Goal: Transaction & Acquisition: Download file/media

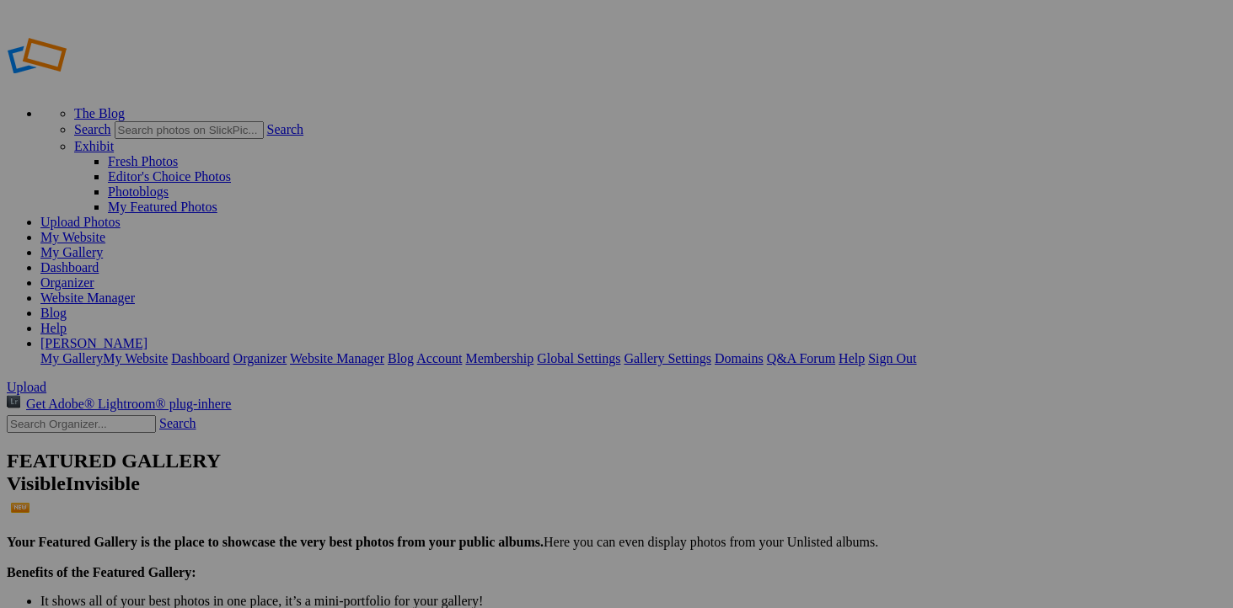
scroll to position [1133, 0]
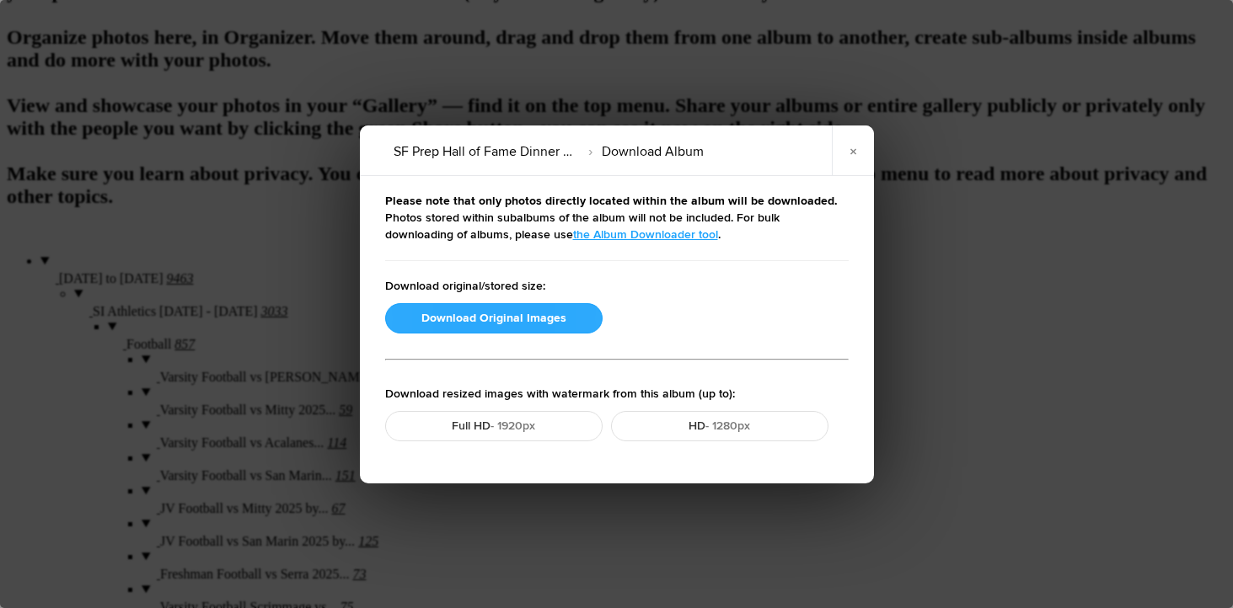
click at [474, 315] on button "Download Original Images" at bounding box center [493, 318] width 217 height 30
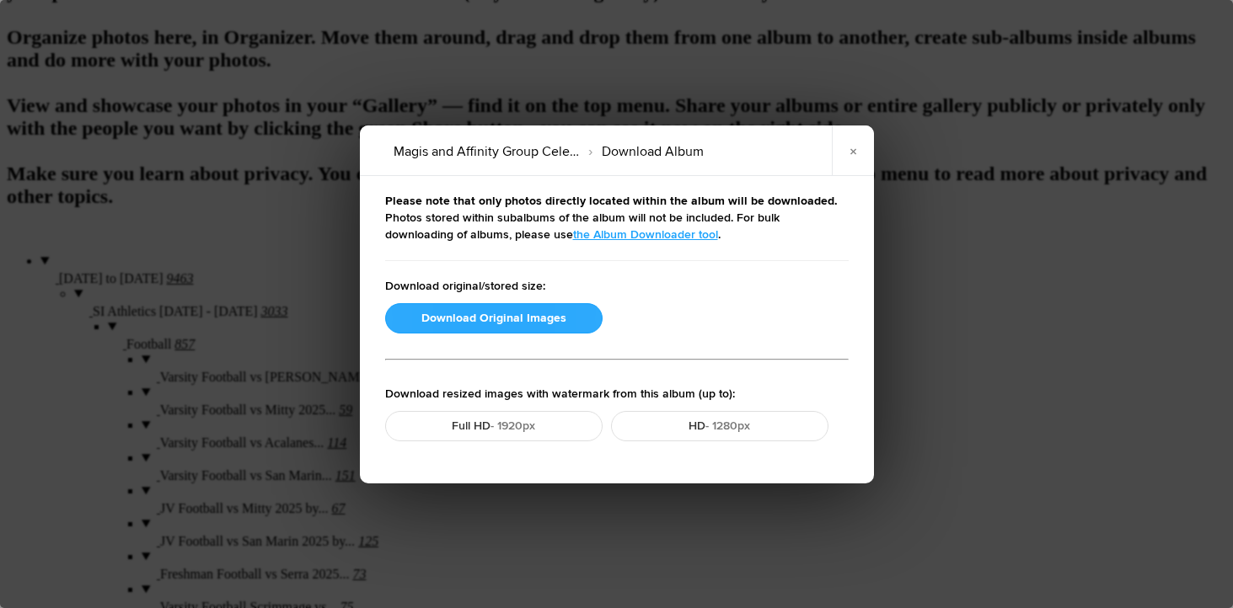
click at [472, 313] on button "Download Original Images" at bounding box center [493, 318] width 217 height 30
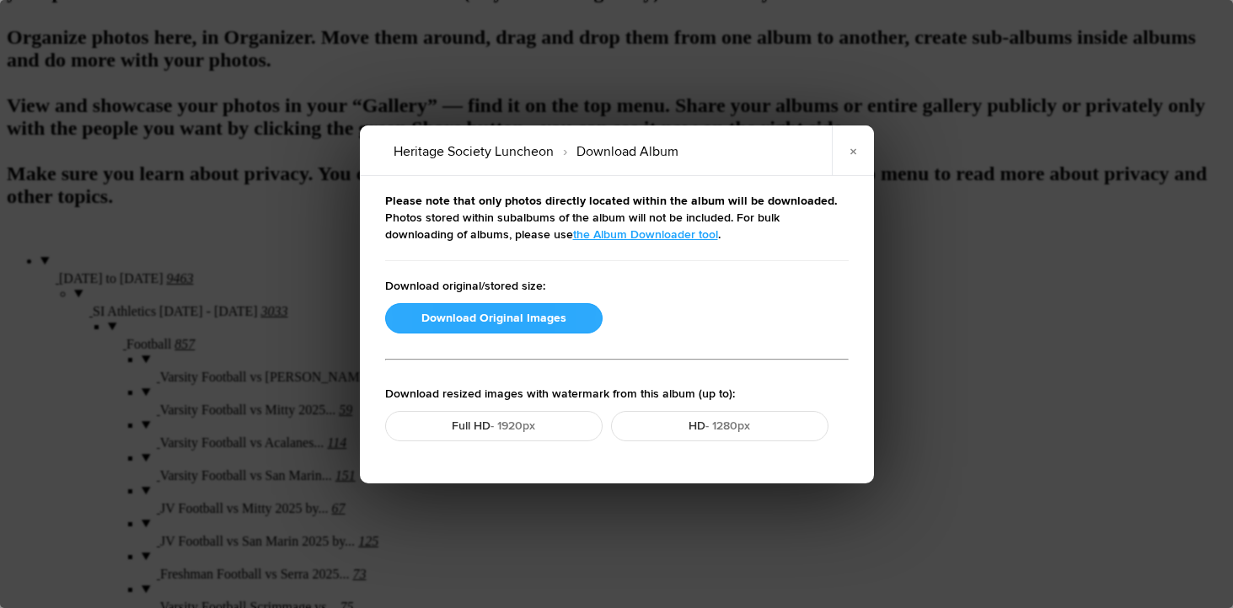
click at [472, 324] on button "Download Original Images" at bounding box center [493, 318] width 217 height 30
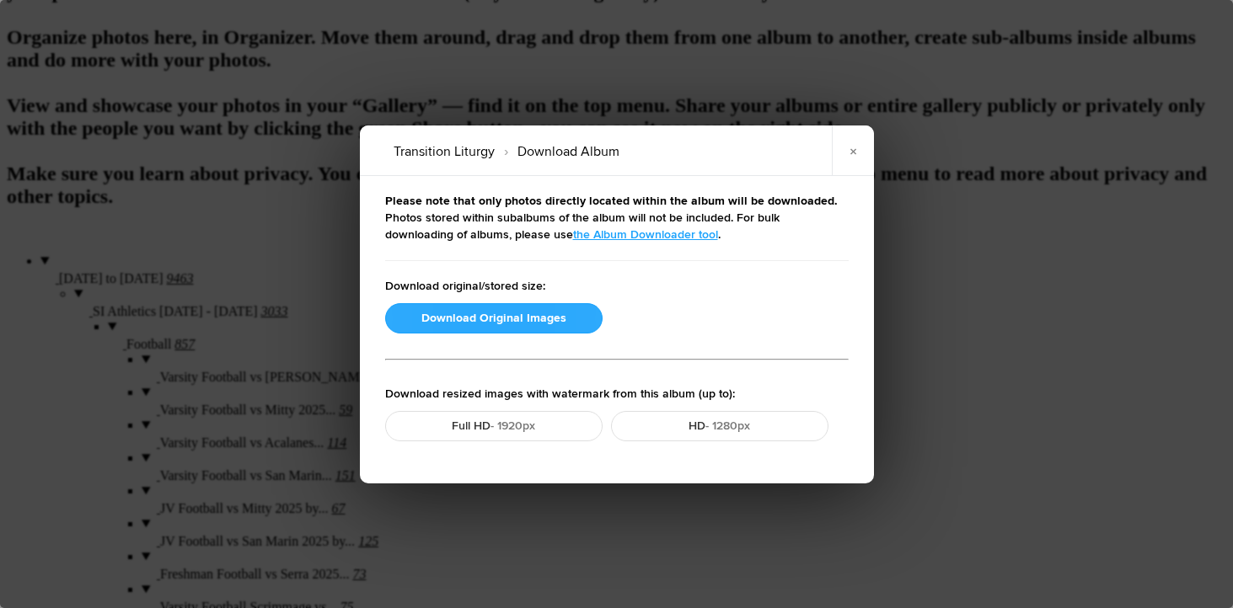
click at [475, 315] on button "Download Original Images" at bounding box center [493, 318] width 217 height 30
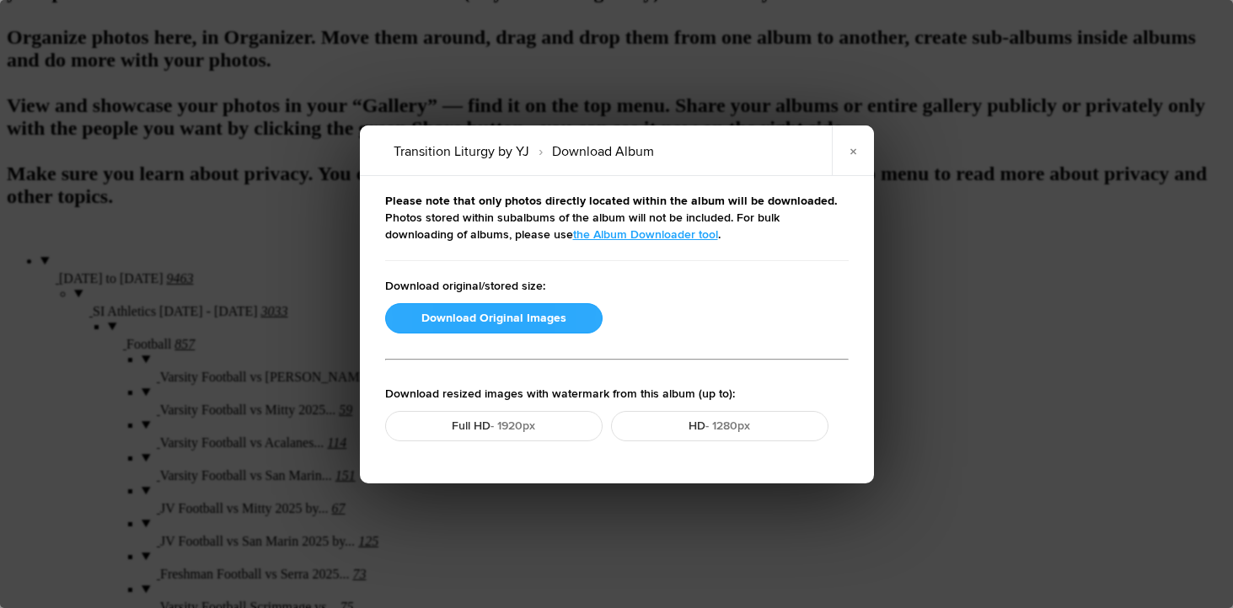
click at [475, 319] on button "Download Original Images" at bounding box center [493, 318] width 217 height 30
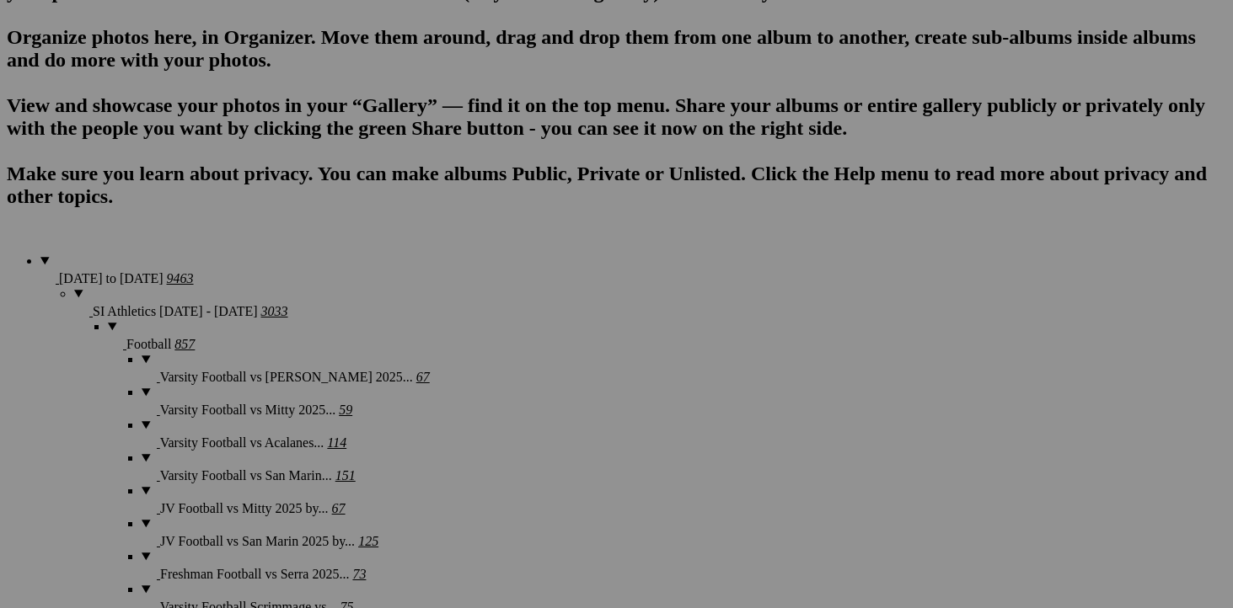
scroll to position [726, 0]
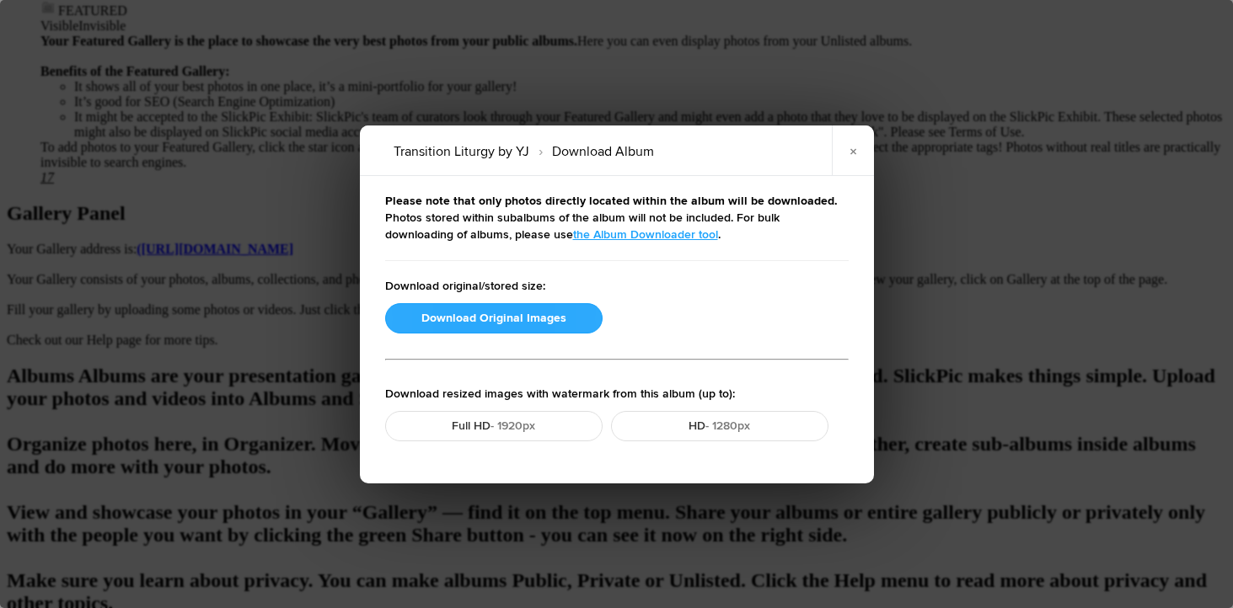
click at [540, 321] on button "Download Original Images" at bounding box center [493, 318] width 217 height 30
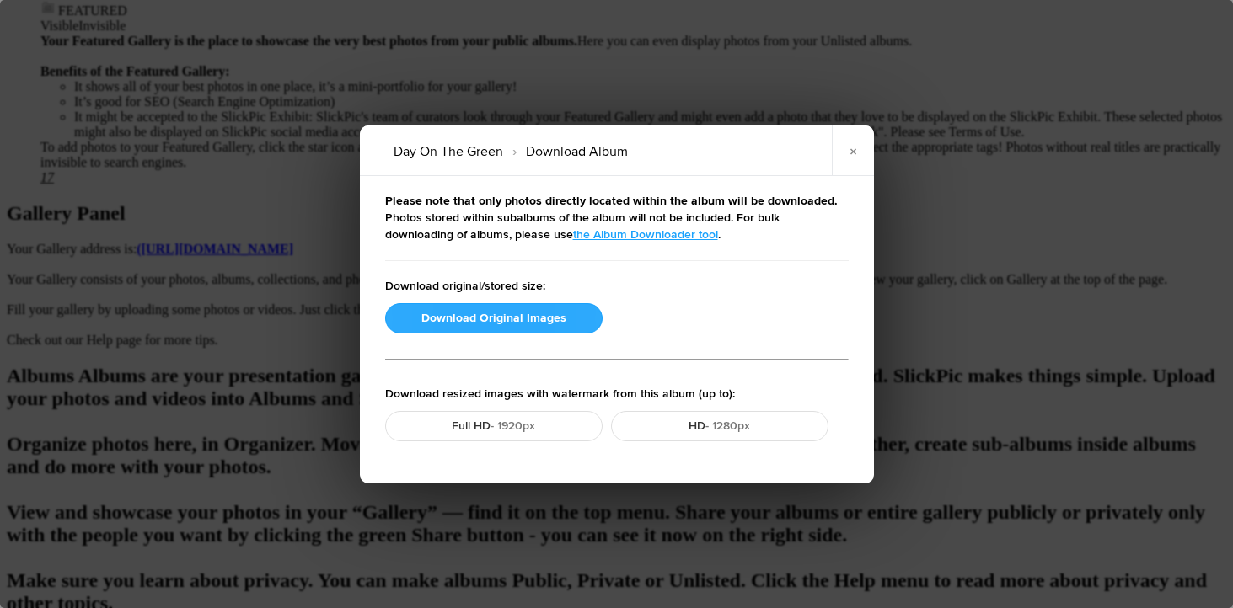
click at [431, 324] on button "Download Original Images" at bounding box center [493, 318] width 217 height 30
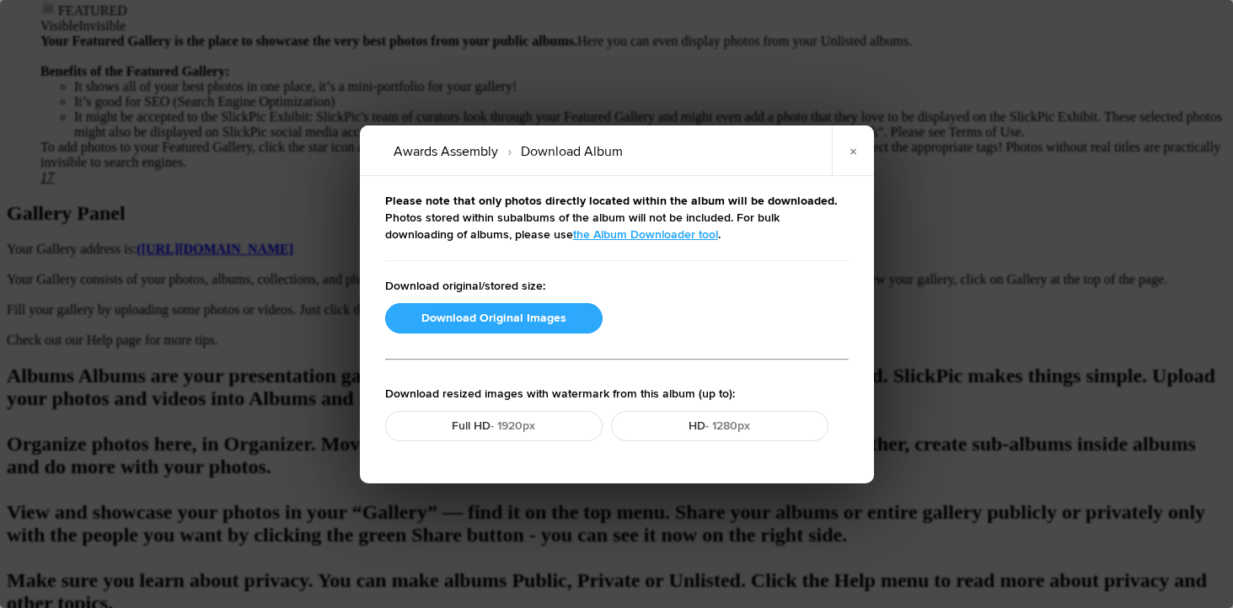
click at [484, 325] on button "Download Original Images" at bounding box center [493, 318] width 217 height 30
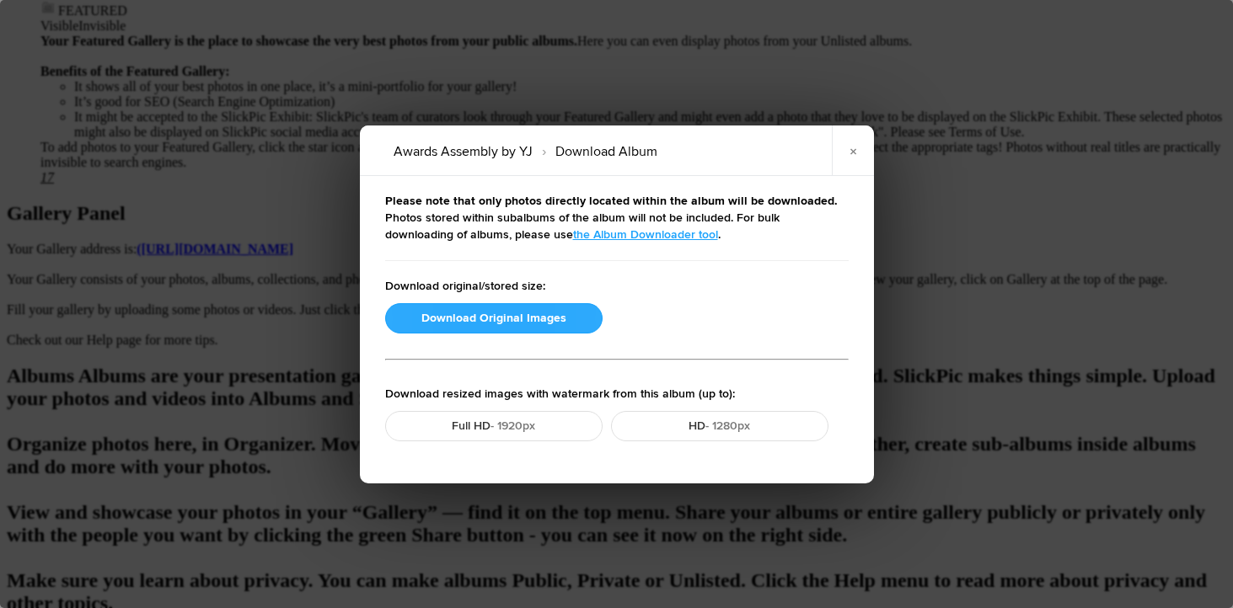
click at [463, 311] on button "Download Original Images" at bounding box center [493, 318] width 217 height 30
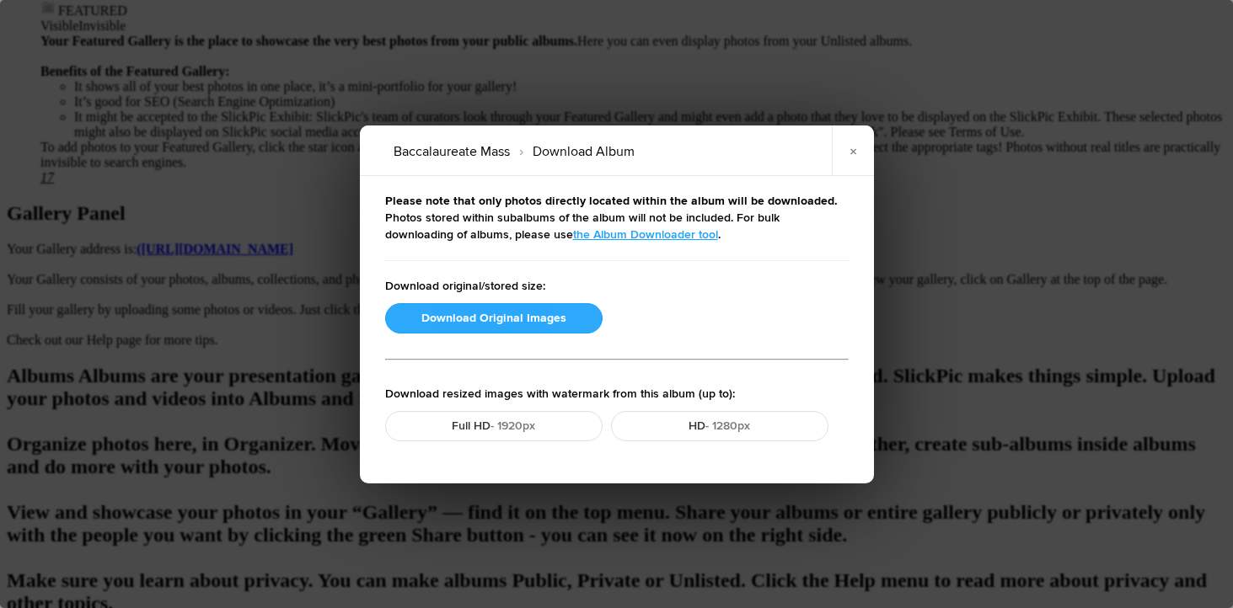
click at [424, 324] on button "Download Original Images" at bounding box center [493, 318] width 217 height 30
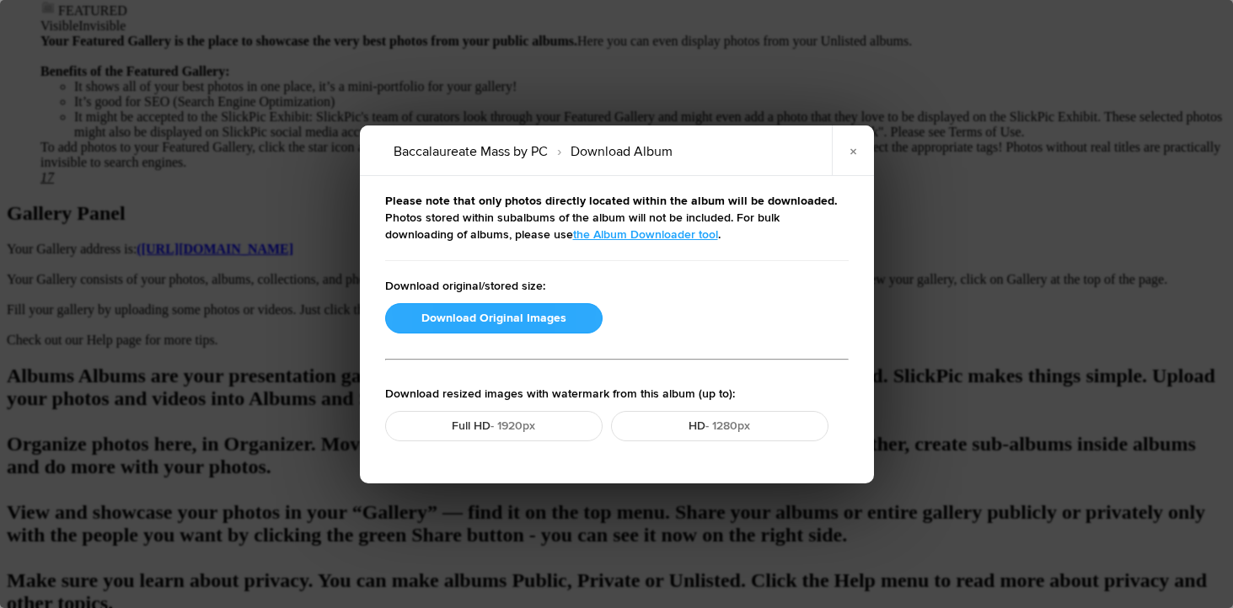
click at [437, 327] on button "Download Original Images" at bounding box center [493, 318] width 217 height 30
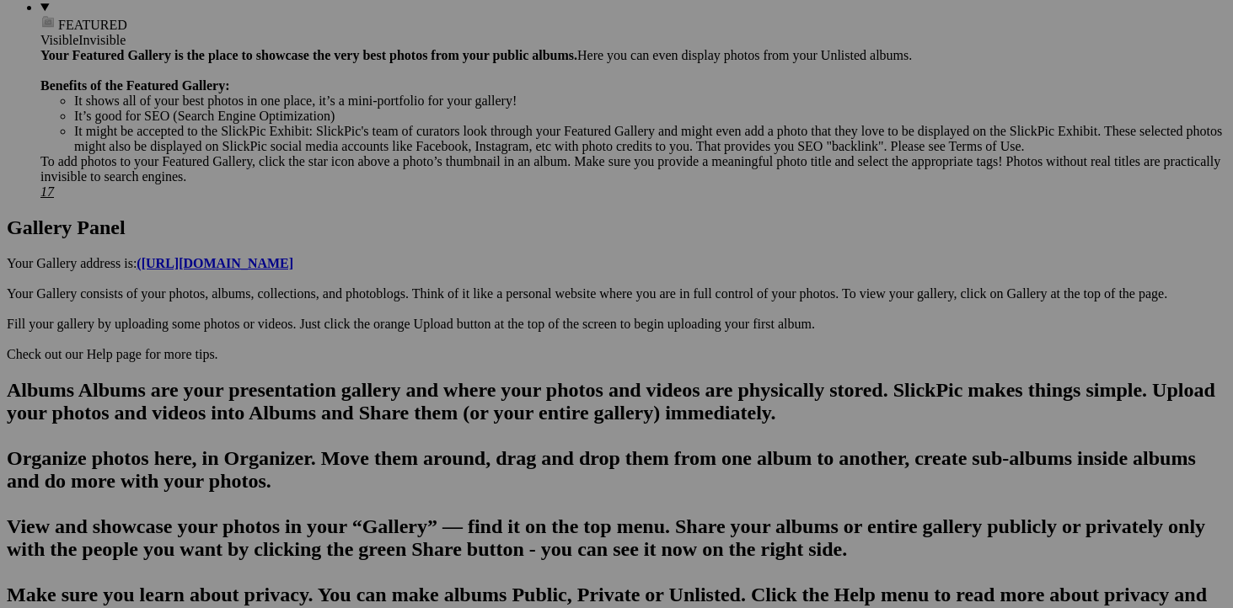
scroll to position [710, 0]
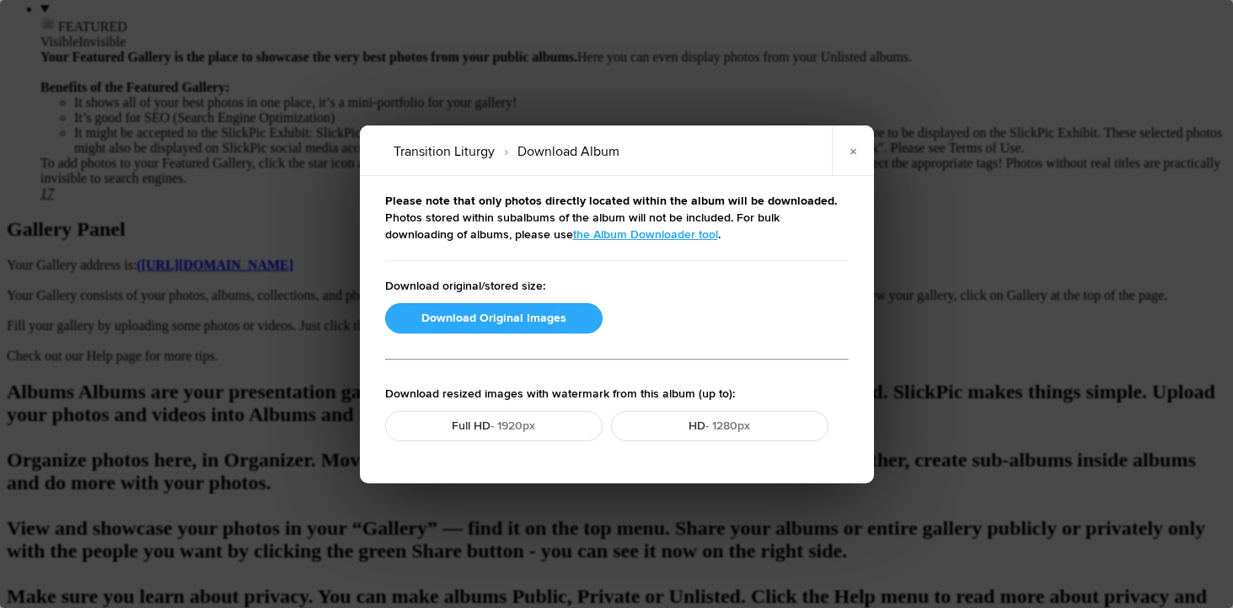
click at [479, 315] on button "Download Original Images" at bounding box center [493, 318] width 217 height 30
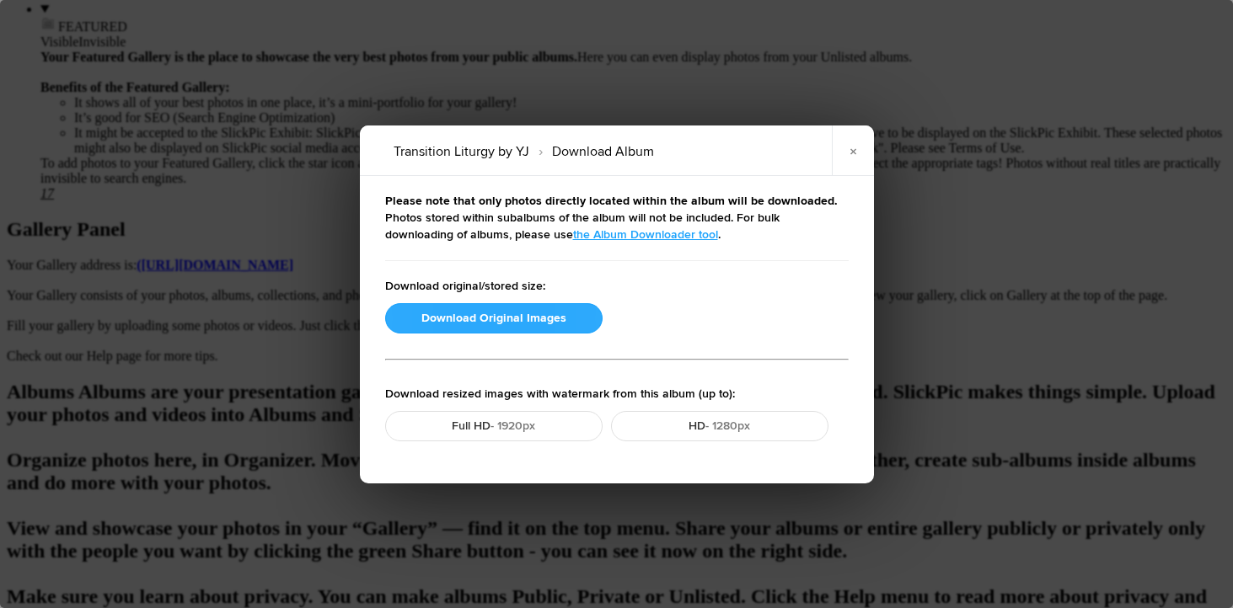
click at [463, 322] on button "Download Original Images" at bounding box center [493, 318] width 217 height 30
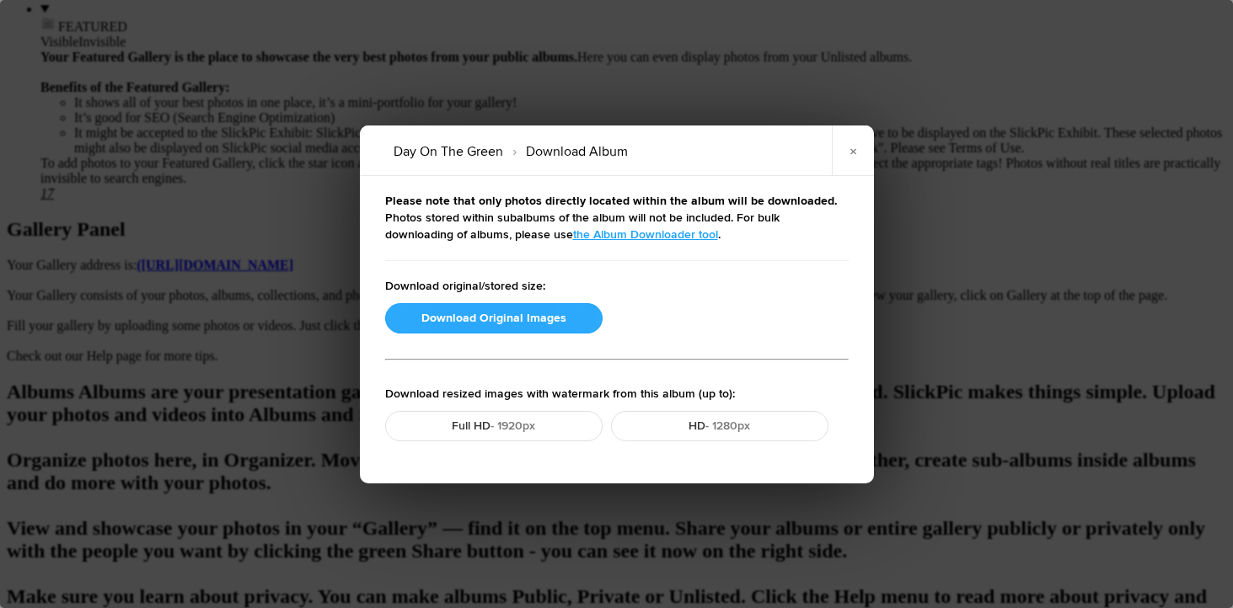
click at [491, 314] on button "Download Original Images" at bounding box center [493, 318] width 217 height 30
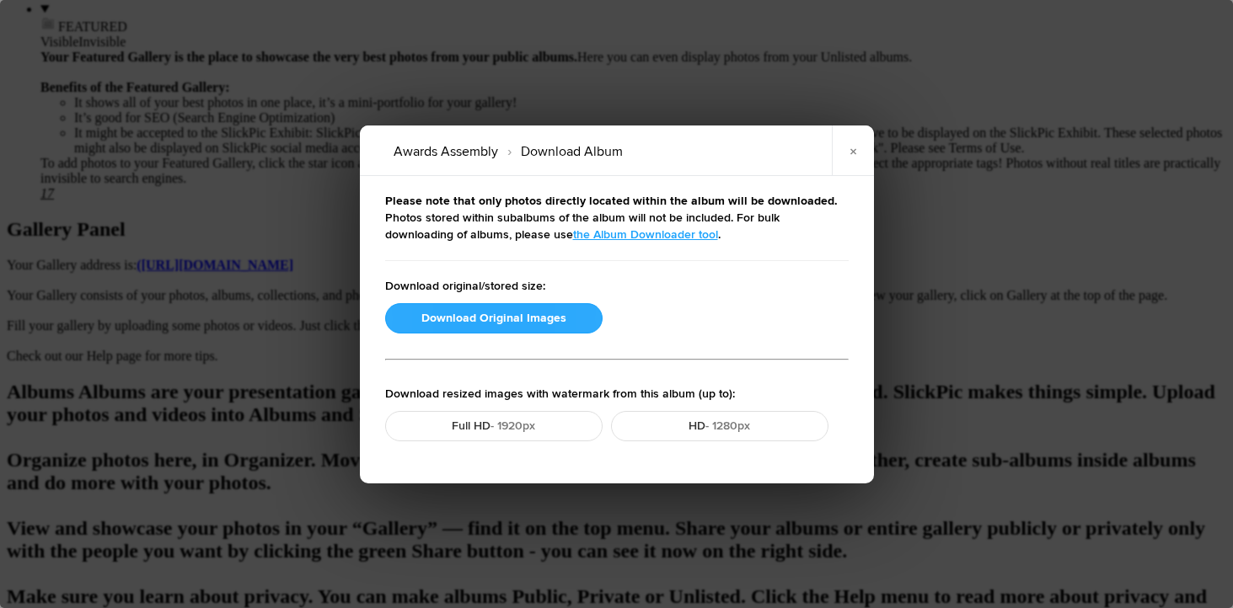
click at [470, 313] on button "Download Original Images" at bounding box center [493, 318] width 217 height 30
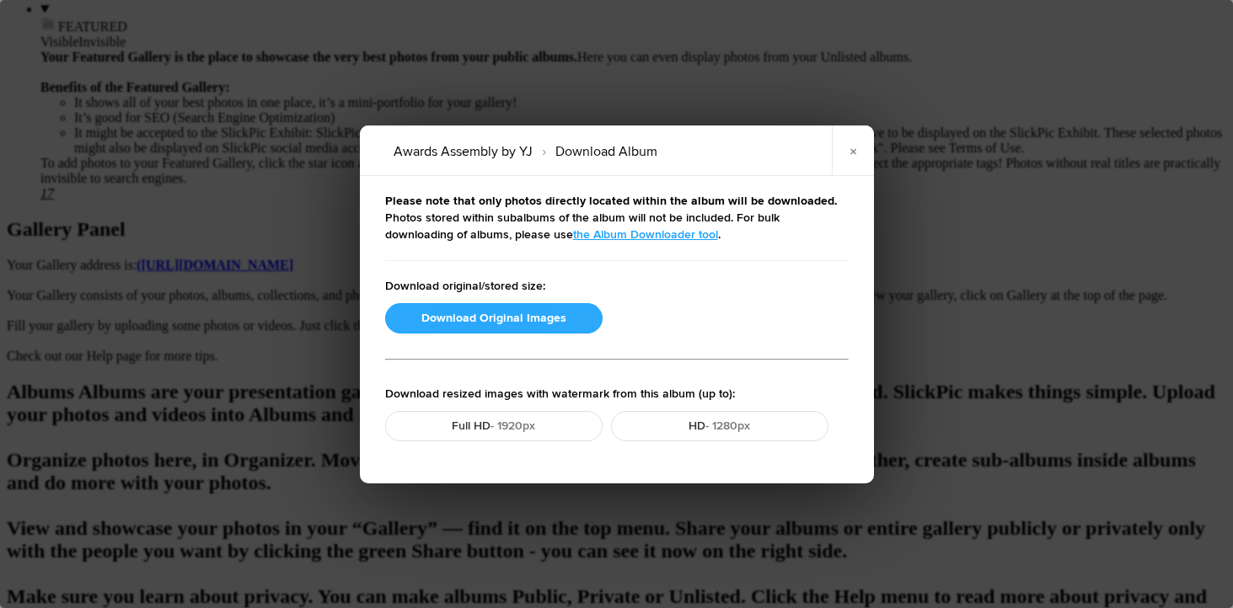
click at [496, 320] on button "Download Original Images" at bounding box center [493, 318] width 217 height 30
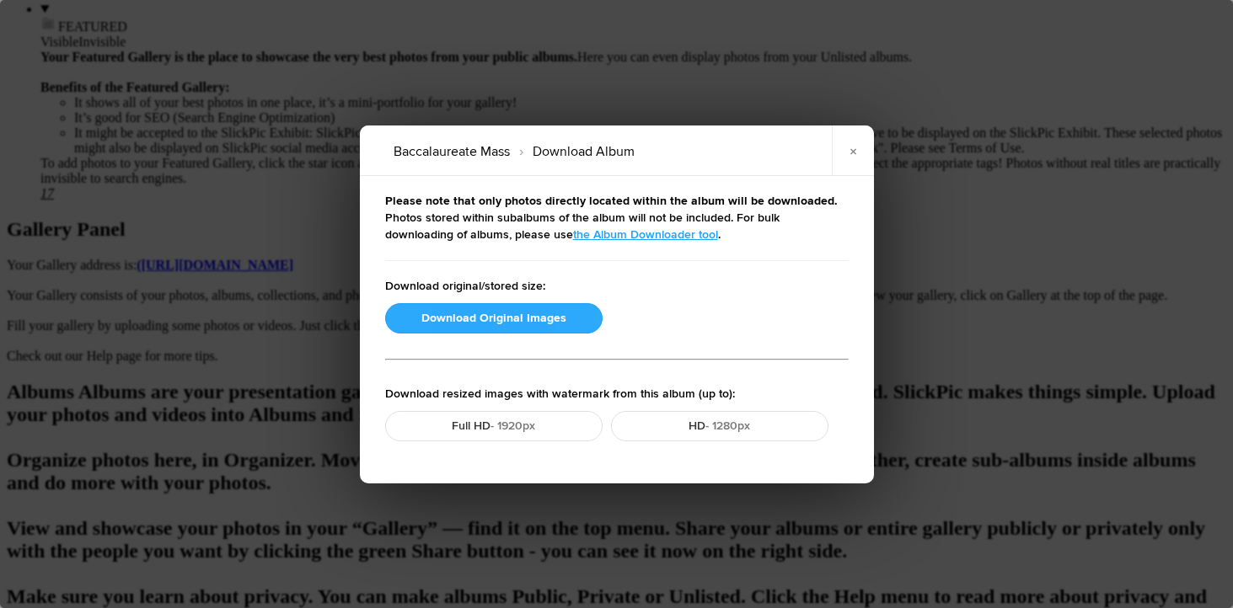
click at [437, 324] on button "Download Original Images" at bounding box center [493, 318] width 217 height 30
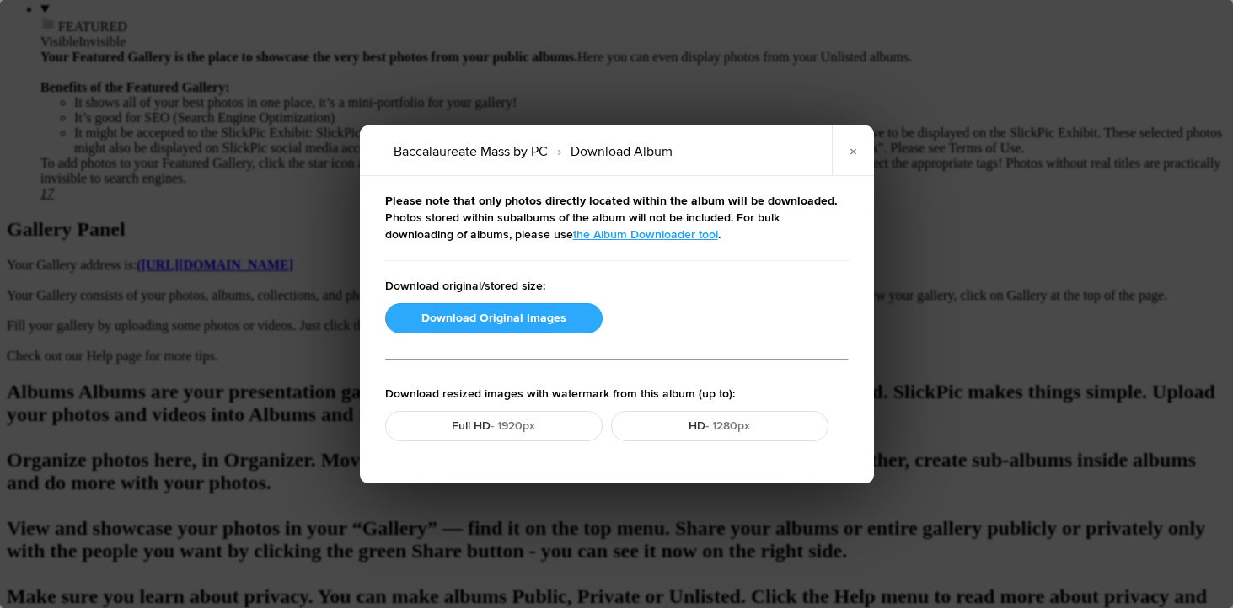
click at [495, 316] on button "Download Original Images" at bounding box center [493, 318] width 217 height 30
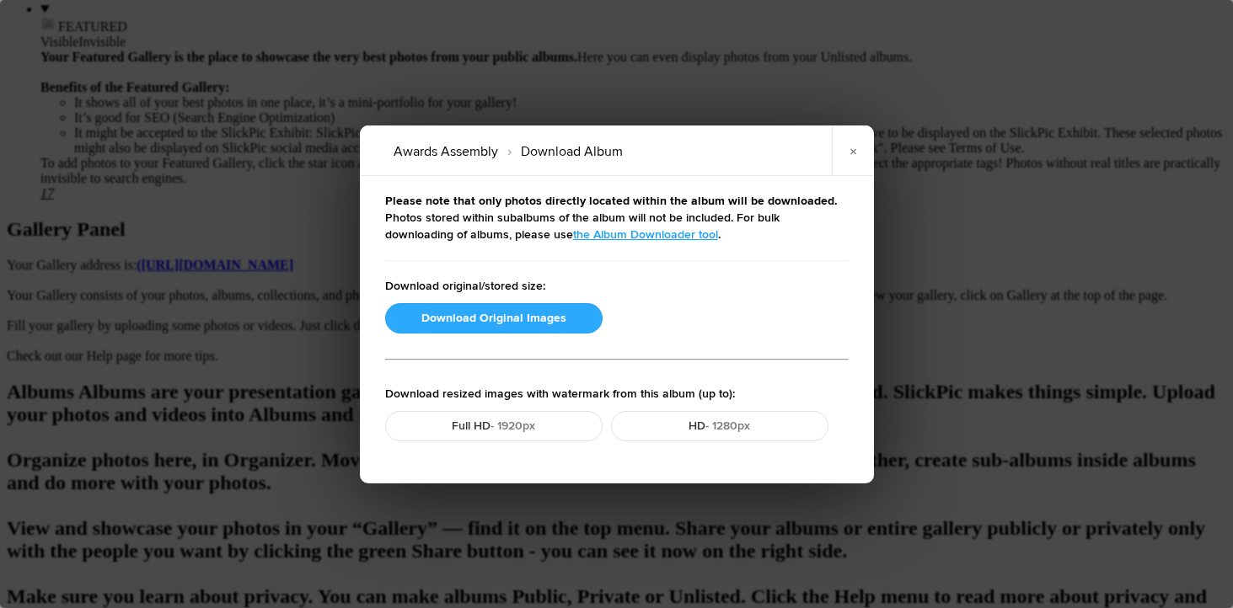
click at [453, 323] on button "Download Original Images" at bounding box center [493, 318] width 217 height 30
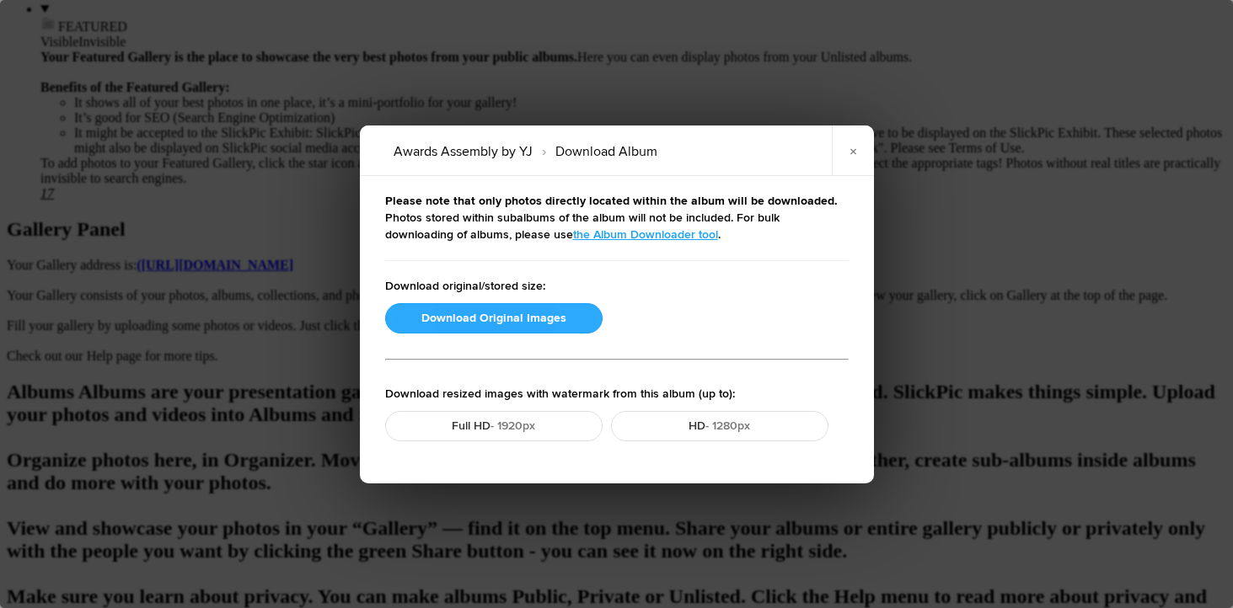
click at [442, 318] on button "Download Original Images" at bounding box center [493, 318] width 217 height 30
click at [481, 318] on button "Download Original Images" at bounding box center [493, 318] width 217 height 30
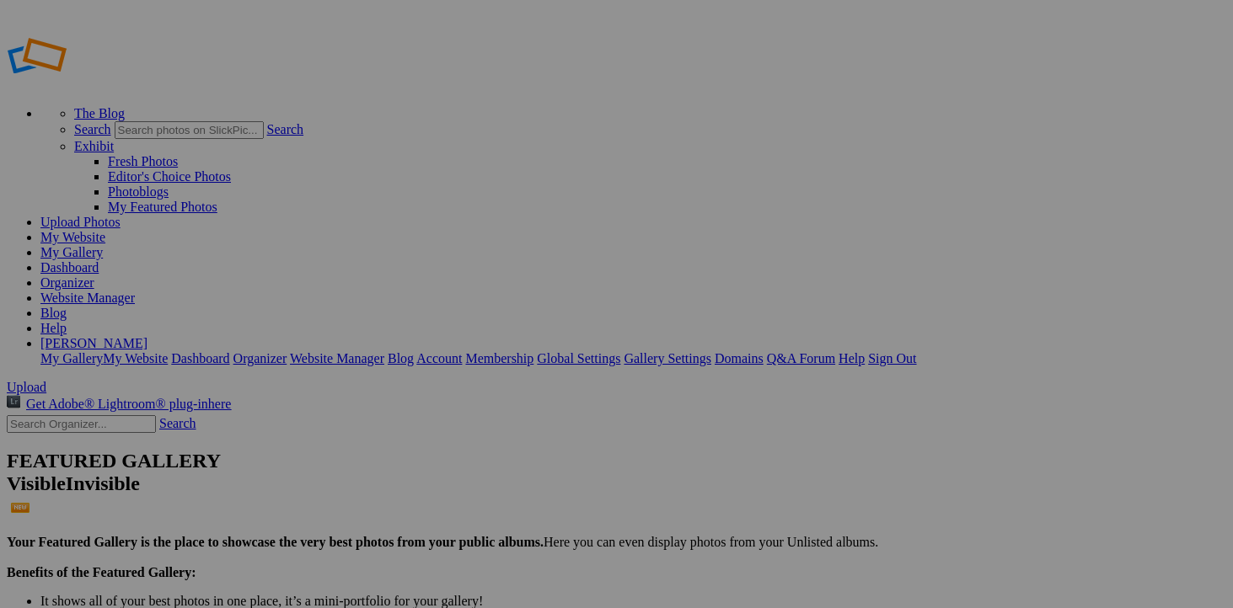
scroll to position [710, 0]
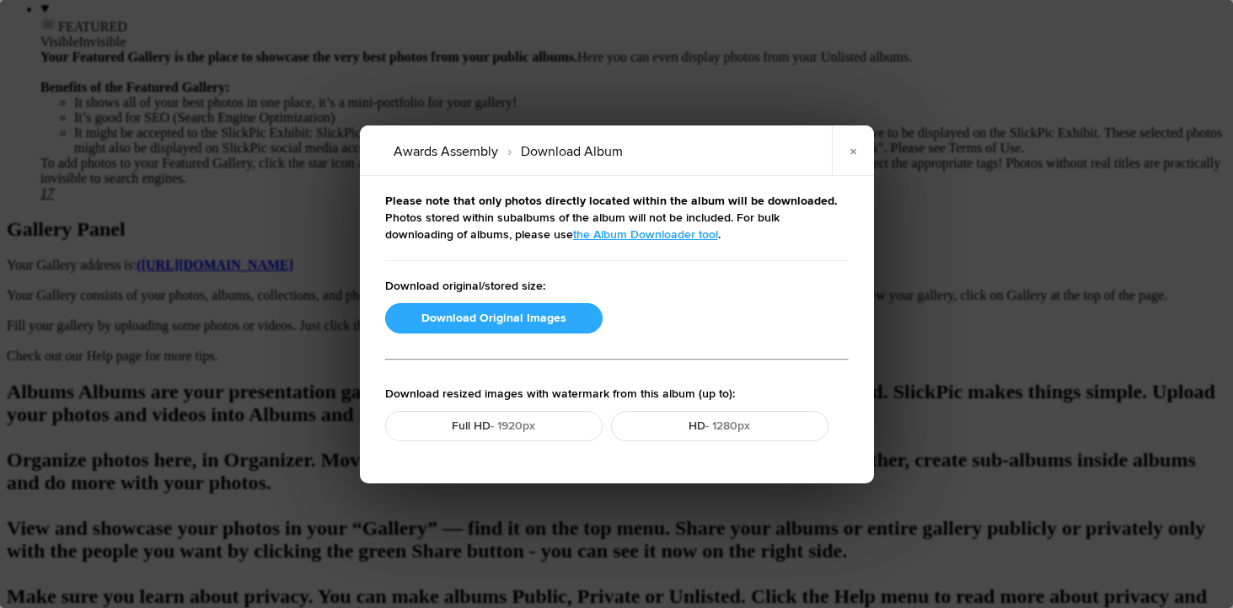
click at [491, 312] on button "Download Original Images" at bounding box center [493, 318] width 217 height 30
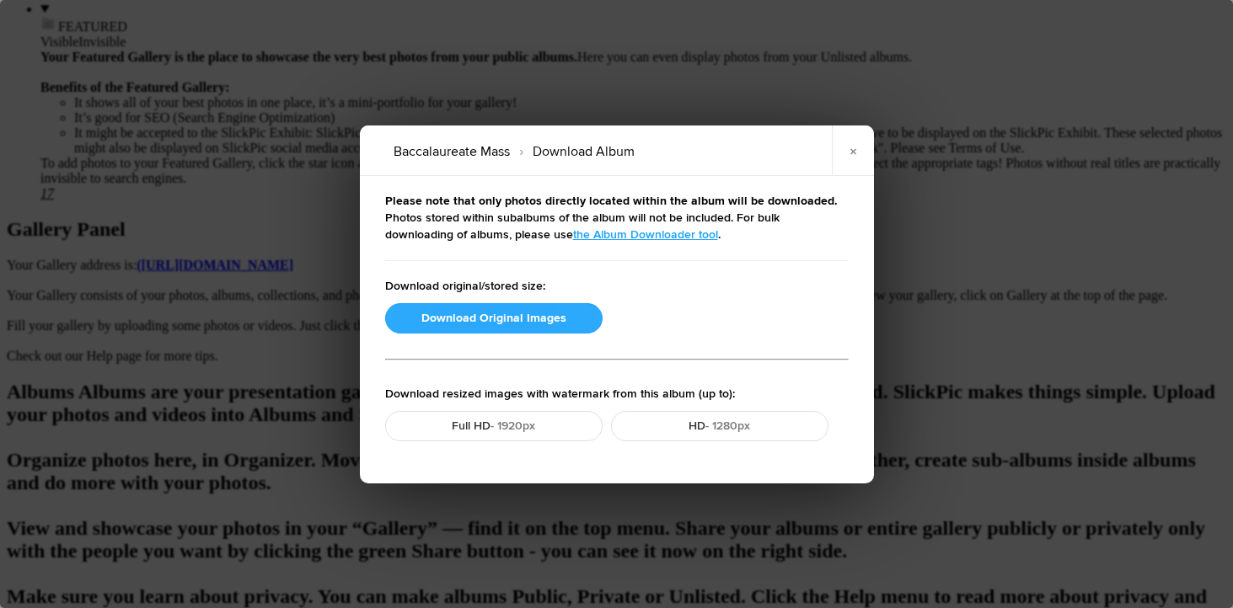
click at [511, 327] on button "Download Original Images" at bounding box center [493, 318] width 217 height 30
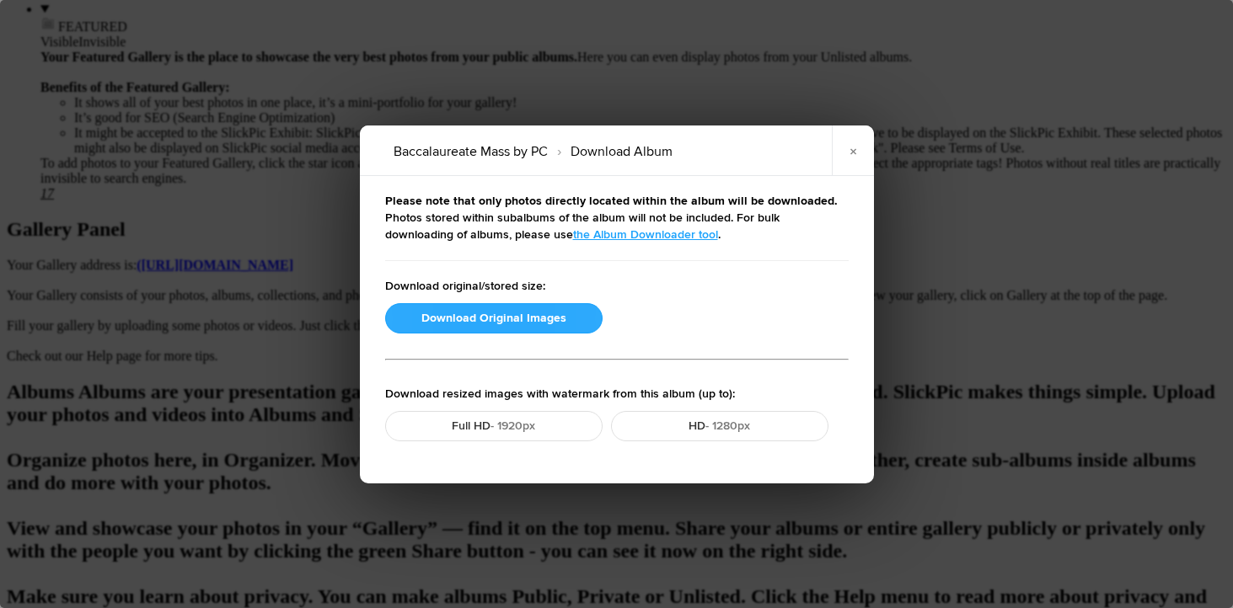
click at [500, 311] on button "Download Original Images" at bounding box center [493, 318] width 217 height 30
